Goal: Task Accomplishment & Management: Use online tool/utility

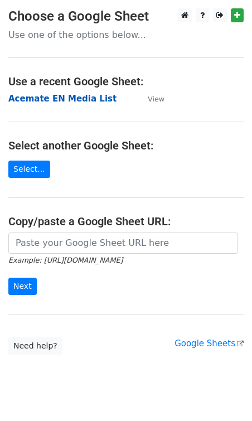
click at [61, 102] on strong "Acemate EN Media List" at bounding box center [62, 99] width 108 height 10
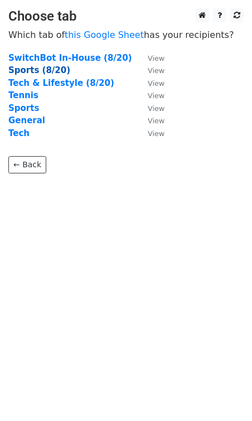
click at [49, 75] on strong "Sports (8/20)" at bounding box center [39, 70] width 62 height 10
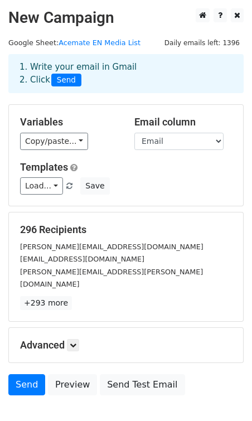
scroll to position [56, 0]
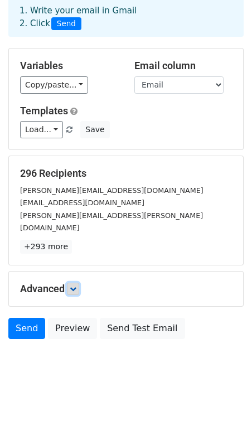
click at [75, 283] on link at bounding box center [73, 289] width 12 height 12
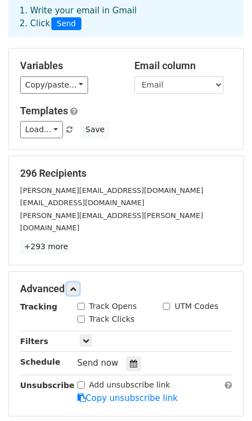
scroll to position [166, 0]
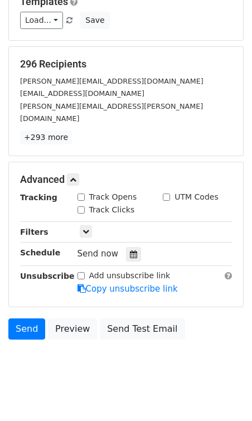
click at [79, 191] on div "Track Opens" at bounding box center [108, 197] width 60 height 12
click at [80, 194] on input "Track Opens" at bounding box center [81, 197] width 7 height 7
checkbox input "true"
click at [81, 206] on input "Track Clicks" at bounding box center [81, 209] width 7 height 7
checkbox input "true"
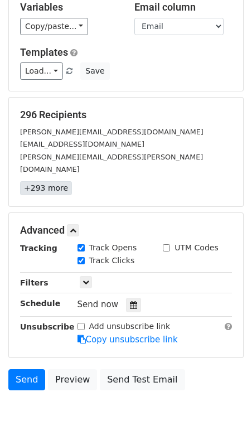
scroll to position [0, 0]
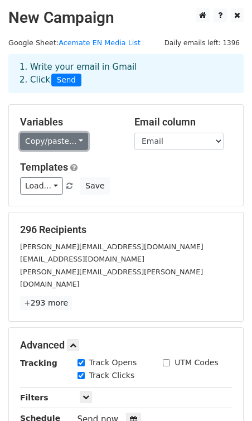
click at [69, 140] on link "Copy/paste..." at bounding box center [54, 141] width 68 height 17
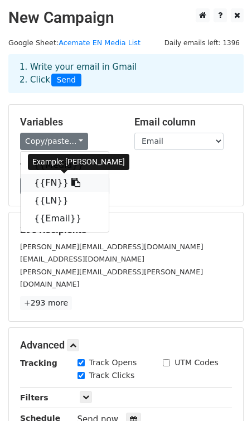
click at [45, 178] on link "{{FN}}" at bounding box center [65, 183] width 88 height 18
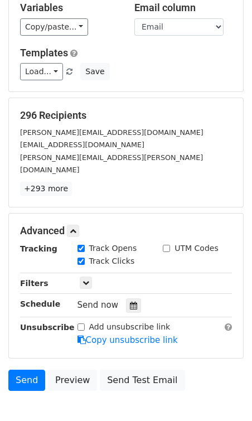
scroll to position [166, 0]
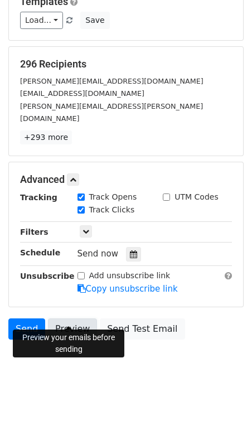
click at [67, 319] on link "Preview" at bounding box center [72, 329] width 49 height 21
